Goal: Task Accomplishment & Management: Manage account settings

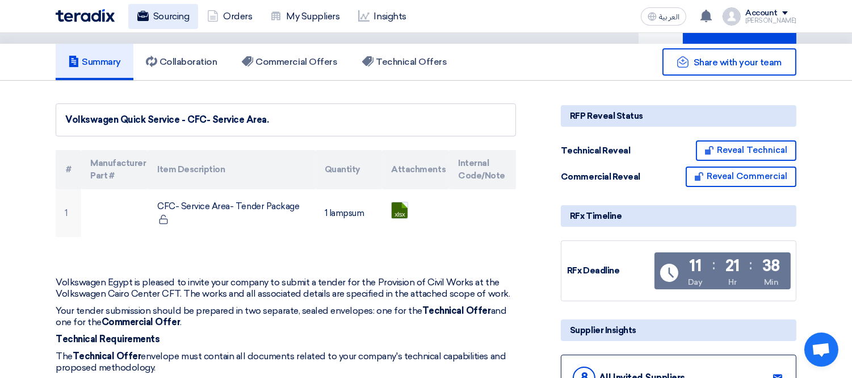
click at [175, 6] on link "Sourcing" at bounding box center [163, 16] width 70 height 25
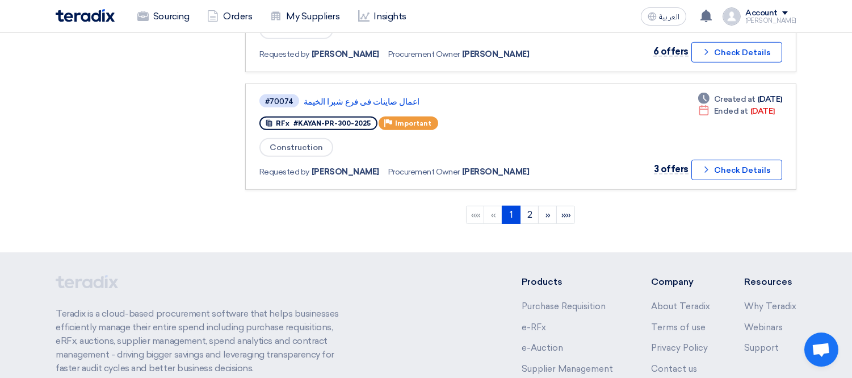
scroll to position [1117, 0]
click at [530, 205] on link "2" at bounding box center [529, 214] width 19 height 18
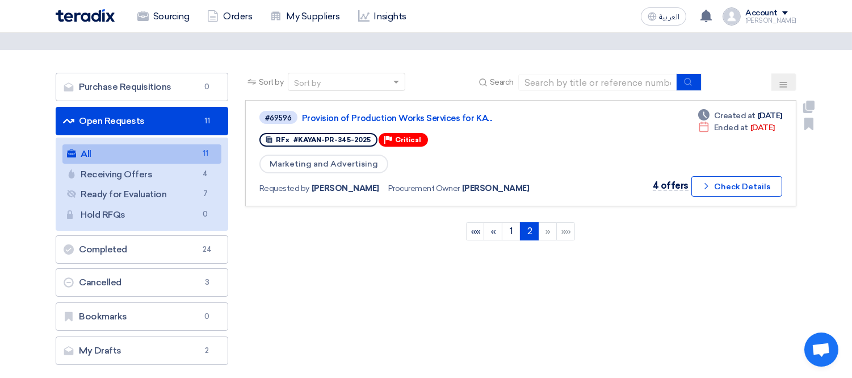
scroll to position [43, 0]
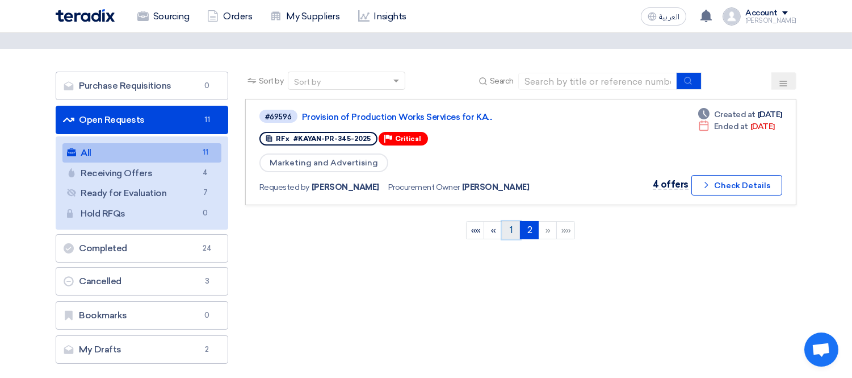
click at [509, 229] on link "1" at bounding box center [511, 230] width 19 height 18
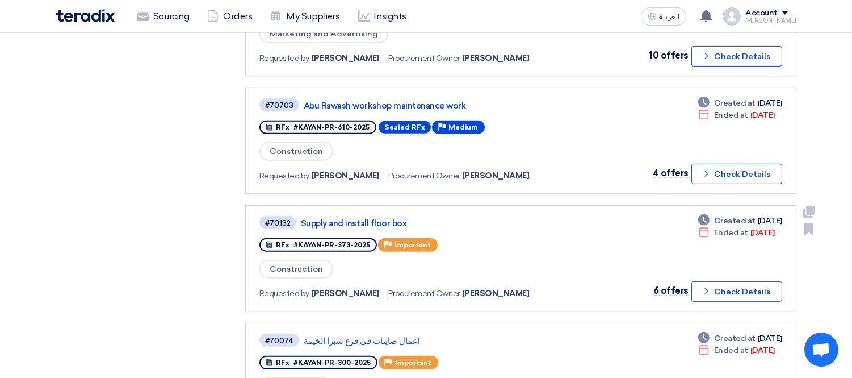
scroll to position [877, 0]
click at [380, 219] on link "Supply and install floor box" at bounding box center [443, 224] width 284 height 10
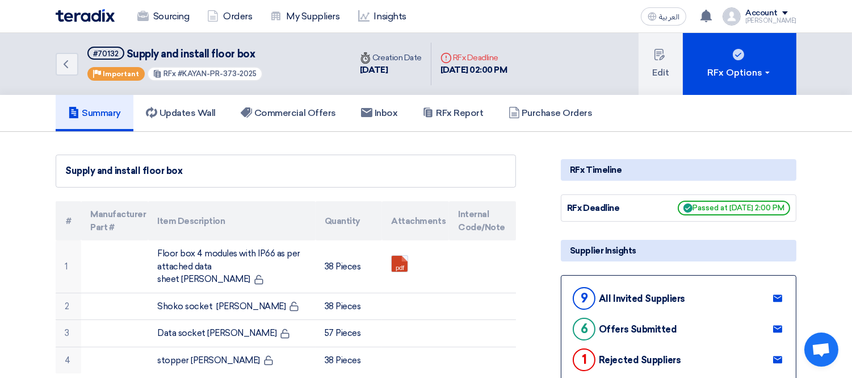
click at [94, 16] on img at bounding box center [85, 15] width 59 height 13
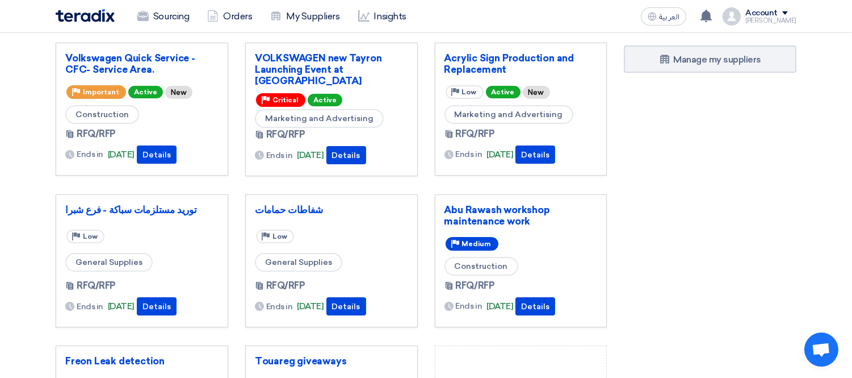
scroll to position [52, 0]
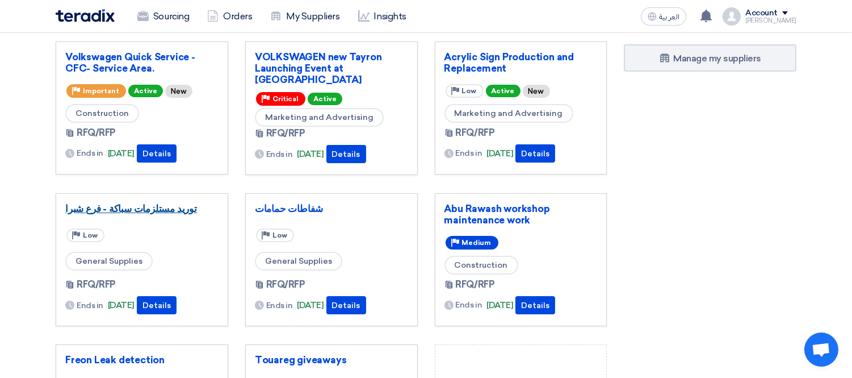
click at [123, 203] on link "توريد مستلزمات سباكة - فرع شبرا" at bounding box center [141, 208] width 153 height 11
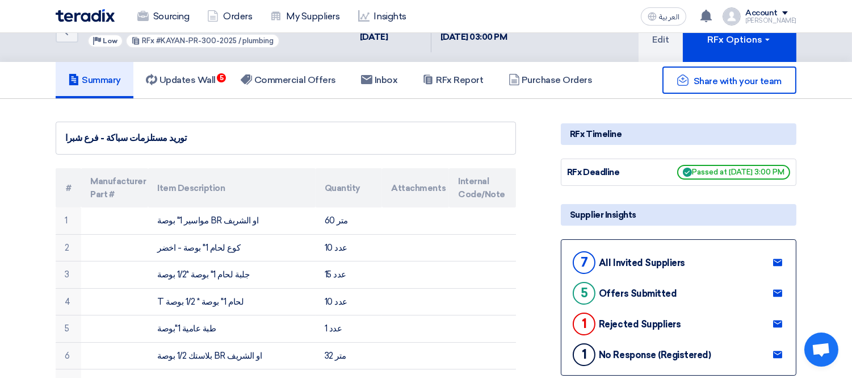
scroll to position [35, 0]
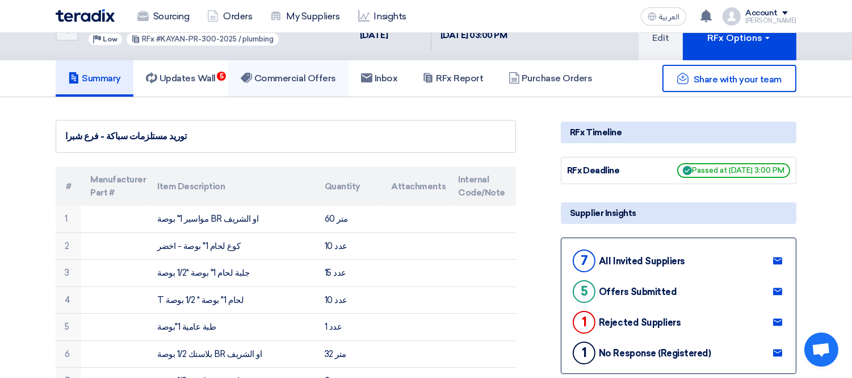
click at [282, 73] on h5 "Commercial Offers" at bounding box center [288, 78] width 95 height 11
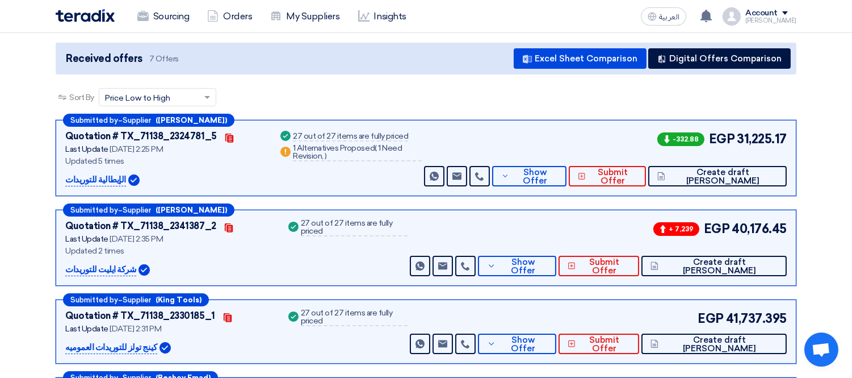
scroll to position [184, 0]
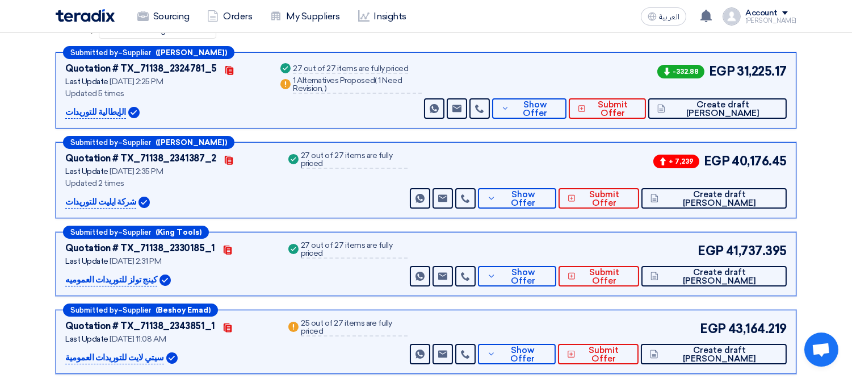
click at [470, 75] on div "-332.88 EGP 31,225.17 Send Message Send Message" at bounding box center [604, 90] width 365 height 57
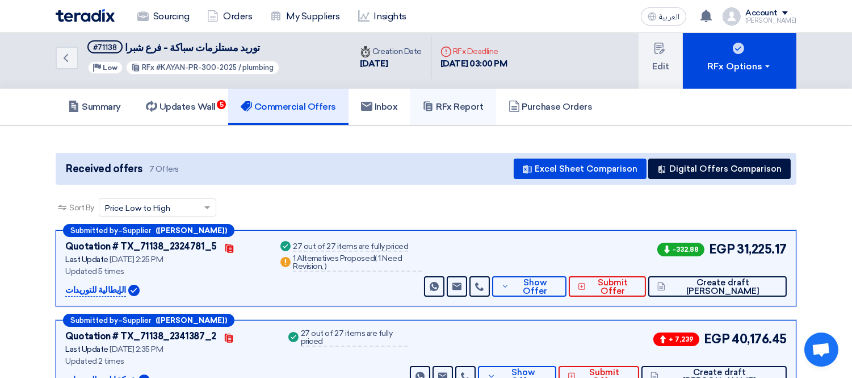
scroll to position [0, 0]
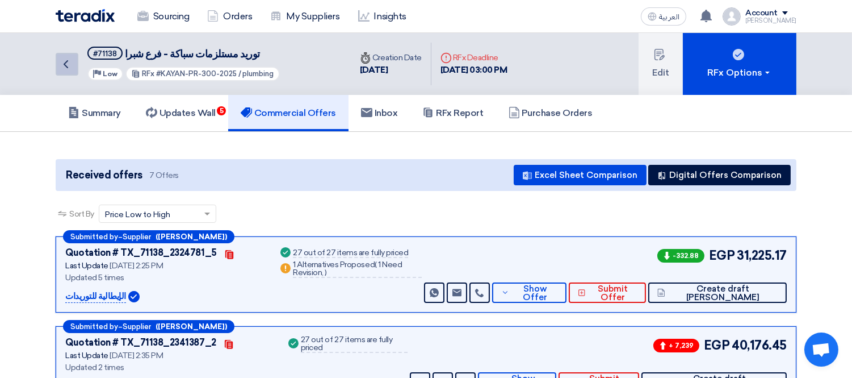
click at [59, 66] on icon "Back" at bounding box center [66, 64] width 14 height 14
